Goal: Information Seeking & Learning: Learn about a topic

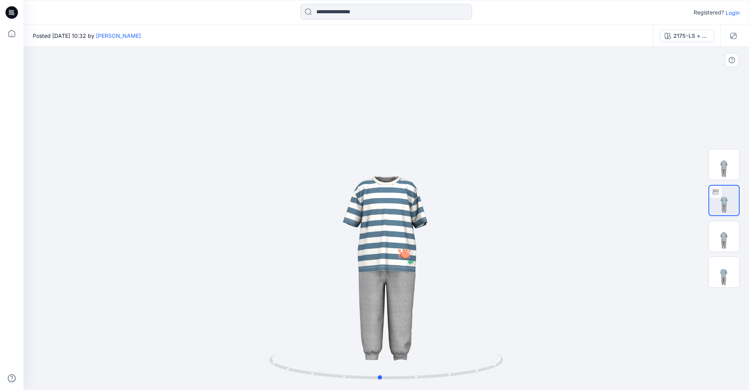
drag, startPoint x: 402, startPoint y: 265, endPoint x: 398, endPoint y: 323, distance: 58.2
click at [398, 323] on div at bounding box center [385, 218] width 725 height 343
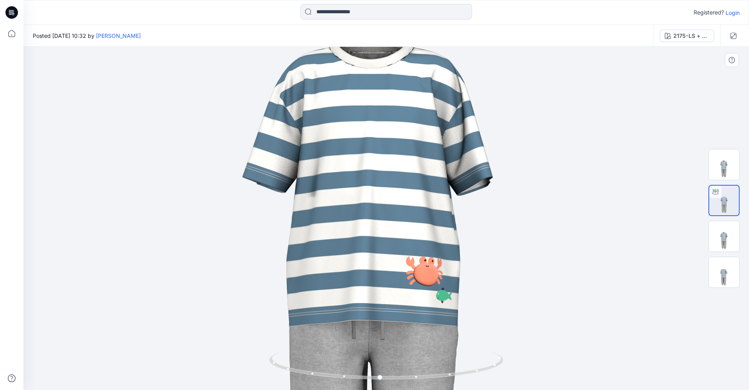
drag, startPoint x: 383, startPoint y: 294, endPoint x: 362, endPoint y: 222, distance: 75.2
click at [362, 222] on img at bounding box center [370, 165] width 1019 height 1019
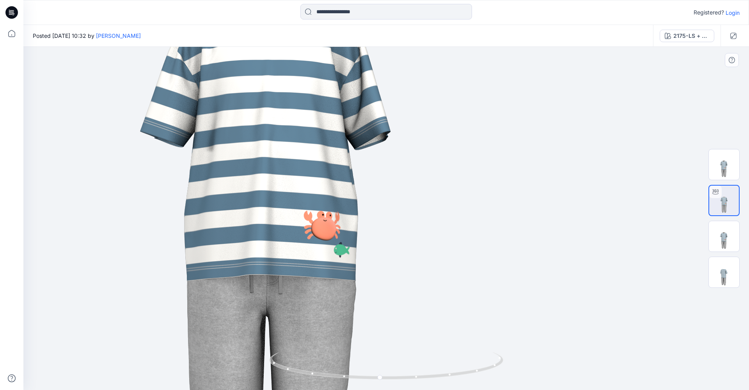
drag, startPoint x: 503, startPoint y: 246, endPoint x: 401, endPoint y: 187, distance: 118.1
click at [401, 187] on img at bounding box center [268, 120] width 1019 height 1019
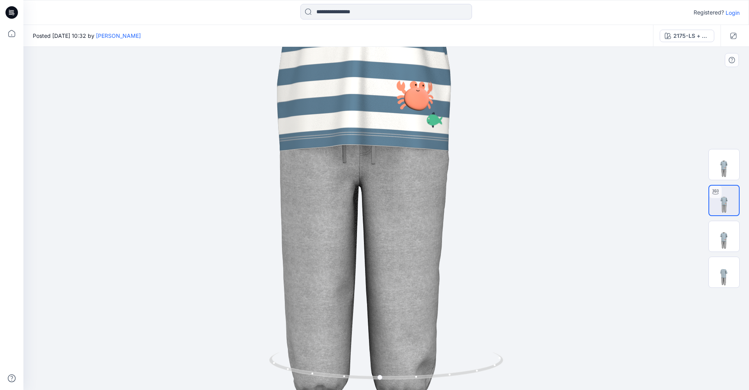
drag, startPoint x: 518, startPoint y: 341, endPoint x: 567, endPoint y: 244, distance: 108.5
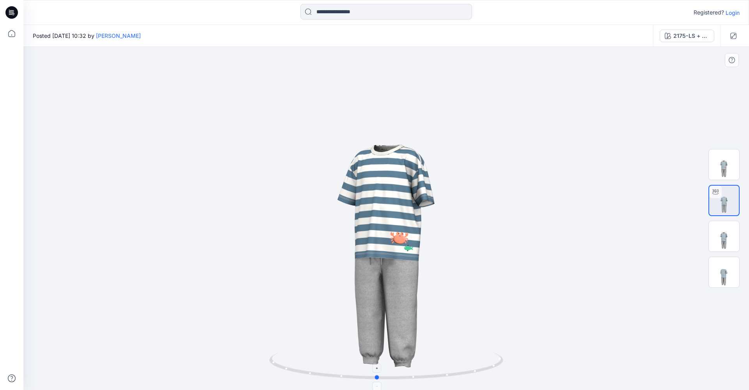
drag, startPoint x: 500, startPoint y: 356, endPoint x: 498, endPoint y: 373, distance: 17.8
click at [498, 373] on icon at bounding box center [387, 366] width 236 height 29
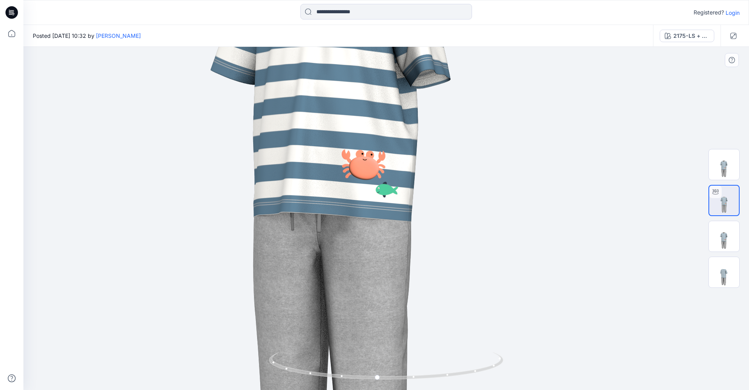
drag, startPoint x: 455, startPoint y: 258, endPoint x: 399, endPoint y: 327, distance: 88.7
click at [399, 327] on img at bounding box center [330, 58] width 1019 height 1019
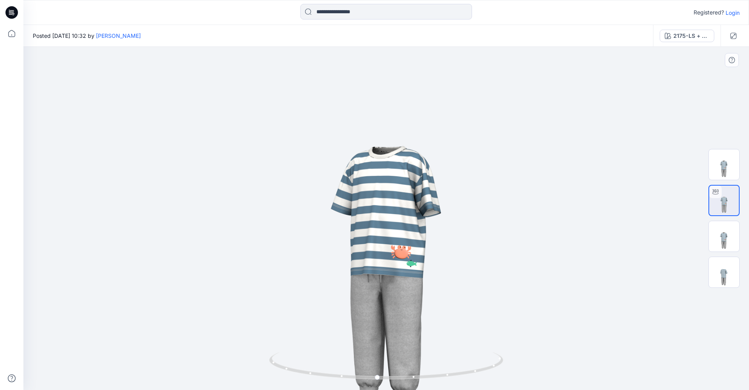
drag, startPoint x: 469, startPoint y: 332, endPoint x: 359, endPoint y: 307, distance: 112.3
click at [358, 307] on img at bounding box center [385, 203] width 467 height 467
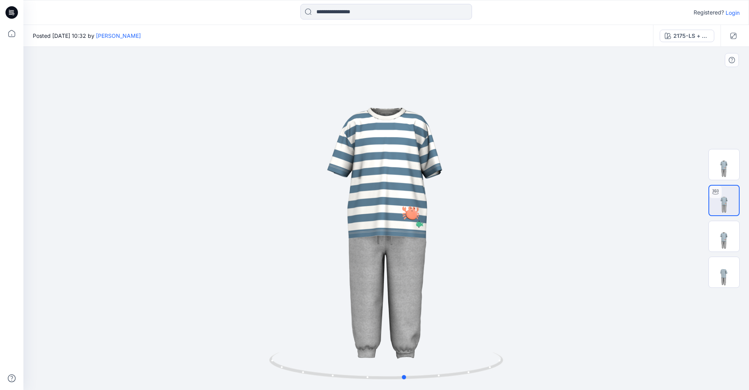
drag, startPoint x: 419, startPoint y: 379, endPoint x: 447, endPoint y: 347, distance: 42.3
click at [447, 347] on div at bounding box center [385, 218] width 725 height 343
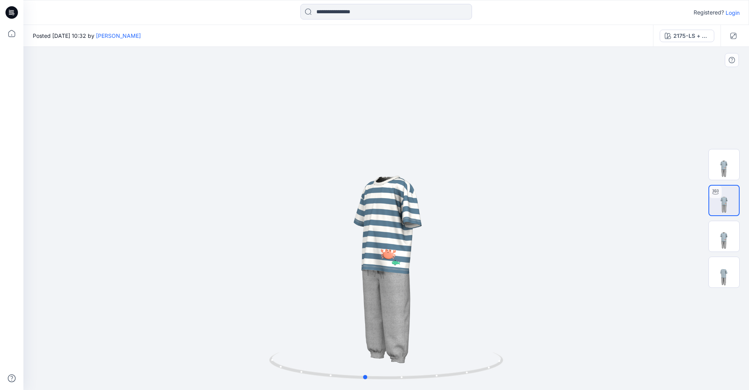
drag, startPoint x: 438, startPoint y: 253, endPoint x: 429, endPoint y: 266, distance: 15.7
click at [429, 266] on div at bounding box center [385, 218] width 725 height 343
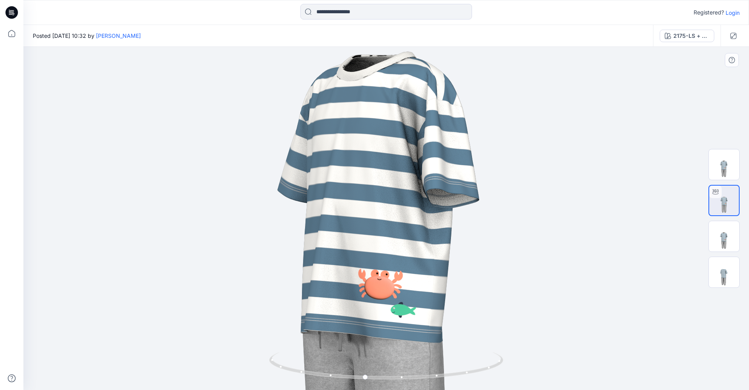
drag, startPoint x: 392, startPoint y: 264, endPoint x: 377, endPoint y: 219, distance: 47.4
click at [377, 219] on img at bounding box center [373, 178] width 1019 height 1019
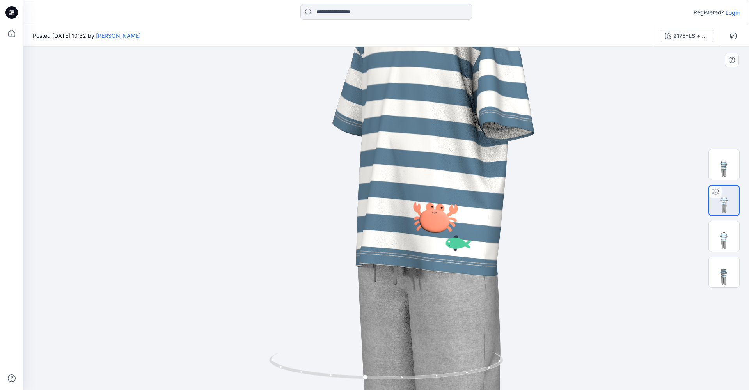
drag, startPoint x: 453, startPoint y: 218, endPoint x: 475, endPoint y: 206, distance: 25.7
click at [498, 155] on img at bounding box center [428, 111] width 1019 height 1019
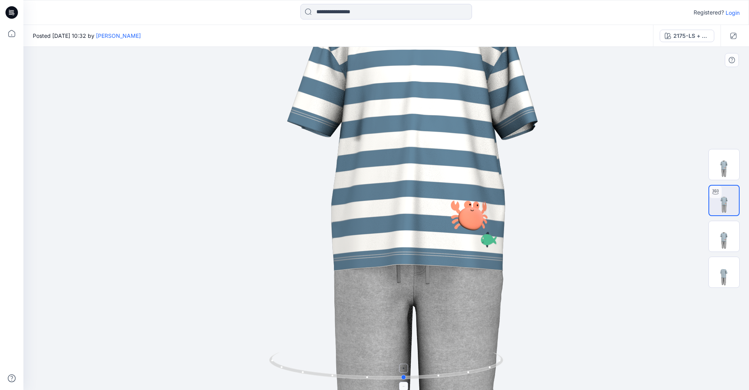
drag, startPoint x: 374, startPoint y: 380, endPoint x: 413, endPoint y: 372, distance: 40.2
click at [413, 372] on icon at bounding box center [387, 366] width 236 height 29
